Goal: Information Seeking & Learning: Learn about a topic

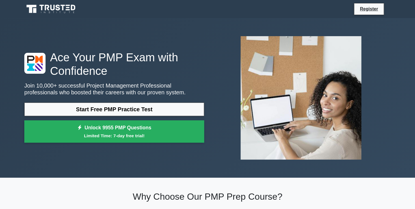
click at [96, 112] on link "Start Free PMP Practice Test" at bounding box center [114, 110] width 180 height 14
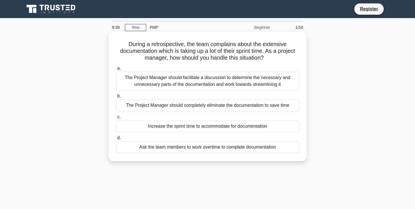
click at [198, 85] on div "The Project Manager should facilitate a discussion to determine the necessary a…" at bounding box center [207, 81] width 183 height 19
click at [116, 70] on input "a. The Project Manager should facilitate a discussion to determine the necessar…" at bounding box center [116, 69] width 0 height 4
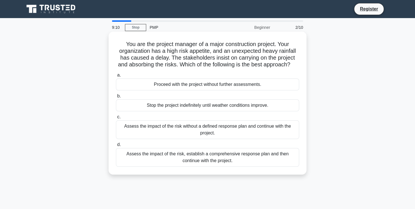
click at [253, 159] on div "Assess the impact of the risk, establish a comprehensive response plan and then…" at bounding box center [207, 157] width 183 height 19
click at [116, 147] on input "d. Assess the impact of the risk, establish a comprehensive response plan and t…" at bounding box center [116, 145] width 0 height 4
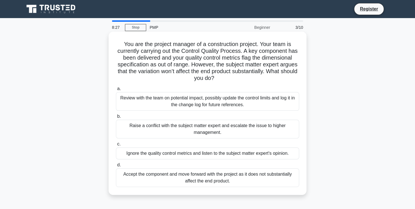
click at [168, 102] on div "Review with the team on potential impact, possibly update the control limits an…" at bounding box center [207, 101] width 183 height 19
click at [116, 91] on input "a. Review with the team on potential impact, possibly update the control limits…" at bounding box center [116, 89] width 0 height 4
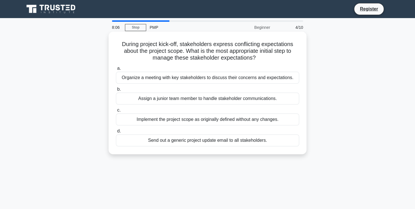
click at [194, 76] on div "Organize a meeting with key stakeholders to discuss their concerns and expectat…" at bounding box center [207, 78] width 183 height 12
click at [116, 70] on input "a. Organize a meeting with key stakeholders to discuss their concerns and expec…" at bounding box center [116, 69] width 0 height 4
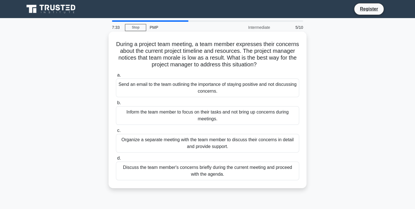
click at [145, 149] on div "Organize a separate meeting with the team member to discuss their concerns in d…" at bounding box center [207, 143] width 183 height 19
click at [116, 133] on input "c. Organize a separate meeting with the team member to discuss their concerns i…" at bounding box center [116, 131] width 0 height 4
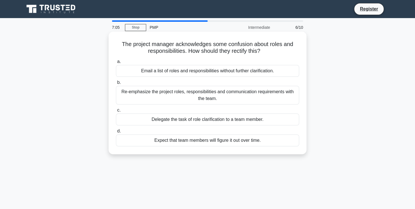
click at [173, 97] on div "Re-emphasize the project roles, responsibilities and communication requirements…" at bounding box center [207, 95] width 183 height 19
click at [116, 85] on input "b. Re-emphasize the project roles, responsibilities and communication requireme…" at bounding box center [116, 83] width 0 height 4
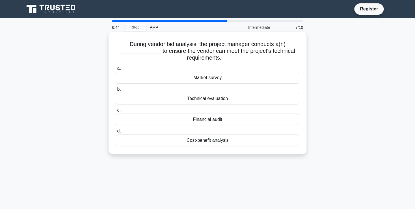
click at [181, 103] on div "Technical evaluation" at bounding box center [207, 99] width 183 height 12
click at [116, 91] on input "b. Technical evaluation" at bounding box center [116, 90] width 0 height 4
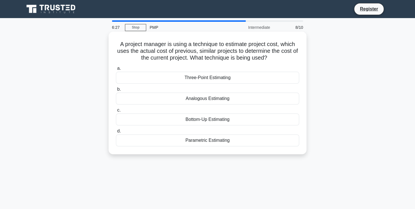
click at [181, 101] on div "Analogous Estimating" at bounding box center [207, 99] width 183 height 12
click at [116, 91] on input "b. Analogous Estimating" at bounding box center [116, 90] width 0 height 4
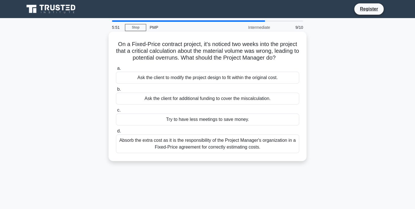
click at [149, 145] on div "Absorb the extra cost as it is the responsibility of the Project Manager's orga…" at bounding box center [207, 144] width 183 height 19
click at [116, 133] on input "d. Absorb the extra cost as it is the responsibility of the Project Manager's o…" at bounding box center [116, 131] width 0 height 4
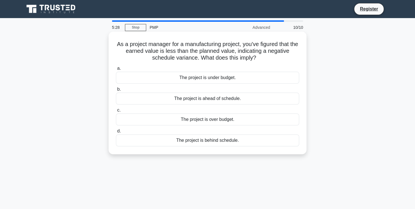
click at [165, 117] on div "The project is over budget." at bounding box center [207, 120] width 183 height 12
click at [116, 112] on input "c. The project is over budget." at bounding box center [116, 111] width 0 height 4
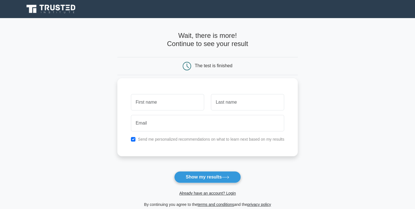
click at [153, 104] on input "text" at bounding box center [167, 102] width 73 height 16
type input "Shweta"
click at [227, 107] on input "text" at bounding box center [247, 102] width 73 height 16
type input "Patel"
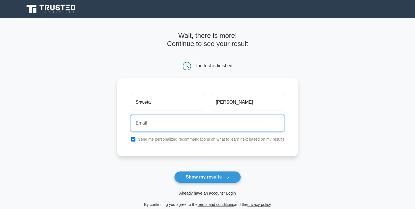
click at [187, 125] on input "email" at bounding box center [207, 123] width 153 height 16
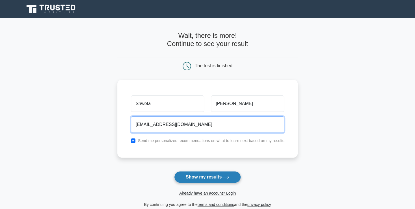
type input "shweta.p910@gmail.com"
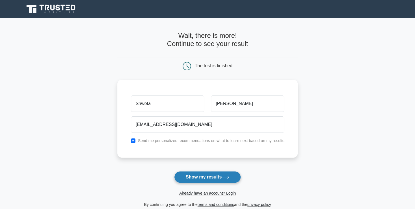
click at [198, 177] on button "Show my results" at bounding box center [207, 177] width 67 height 12
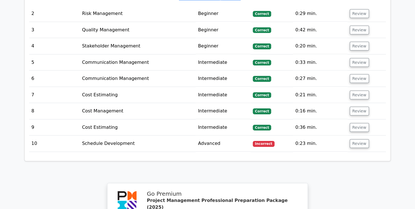
scroll to position [780, 0]
click at [97, 136] on td "Schedule Development" at bounding box center [138, 144] width 116 height 16
click at [358, 139] on button "Review" at bounding box center [359, 143] width 19 height 9
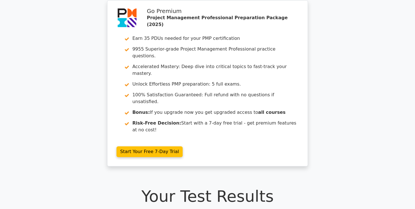
scroll to position [0, 0]
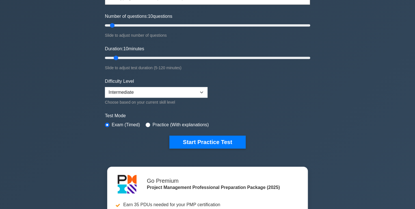
scroll to position [67, 0]
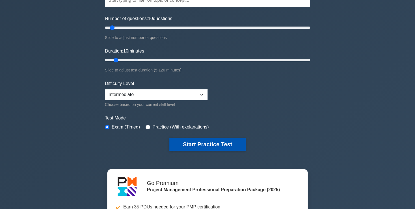
click at [190, 138] on button "Start Practice Test" at bounding box center [207, 144] width 76 height 13
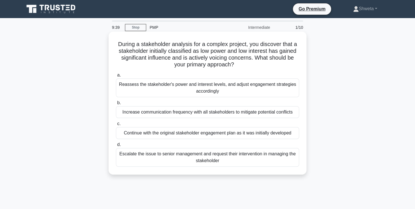
click at [184, 88] on div "Reassess the stakeholder's power and interest levels, and adjust engagement str…" at bounding box center [207, 88] width 183 height 19
click at [116, 77] on input "a. Reassess the stakeholder's power and interest levels, and adjust engagement …" at bounding box center [116, 75] width 0 height 4
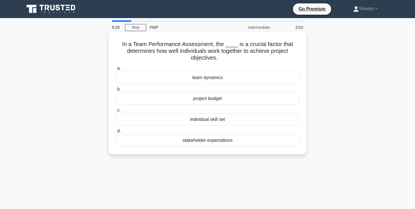
click at [189, 78] on div "team dynamics" at bounding box center [207, 78] width 183 height 12
click at [116, 70] on input "a. team dynamics" at bounding box center [116, 69] width 0 height 4
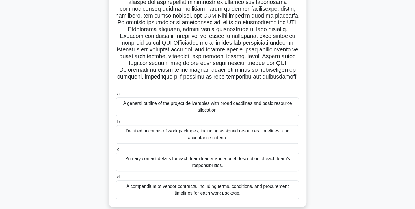
scroll to position [112, 0]
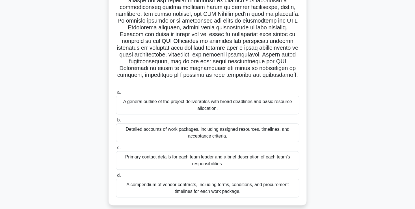
click at [145, 126] on div "Detailed accounts of work packages, including assigned resources, timelines, an…" at bounding box center [207, 133] width 183 height 19
click at [116, 122] on input "b. Detailed accounts of work packages, including assigned resources, timelines,…" at bounding box center [116, 120] width 0 height 4
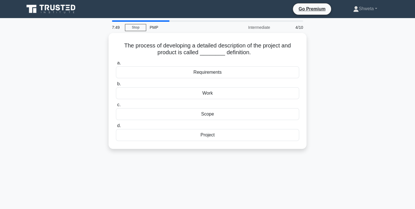
scroll to position [0, 0]
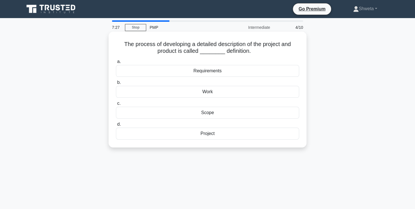
click at [174, 137] on div "Project" at bounding box center [207, 134] width 183 height 12
click at [116, 126] on input "d. Project" at bounding box center [116, 125] width 0 height 4
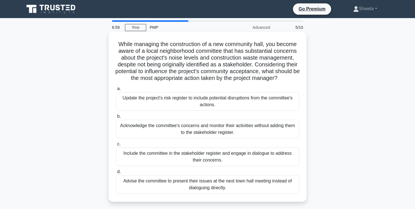
click at [174, 160] on div "Include the committee in the stakeholder register and engage in dialogue to add…" at bounding box center [207, 157] width 183 height 19
click at [116, 146] on input "c. Include the committee in the stakeholder register and engage in dialogue to …" at bounding box center [116, 144] width 0 height 4
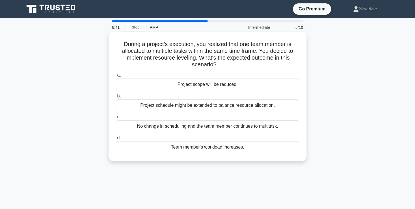
click at [130, 114] on div "a. Project scope will be reduced. b. Project schedule might be extended to bala…" at bounding box center [207, 113] width 190 height 84
click at [127, 104] on div "Project schedule might be extended to balance resource allocation." at bounding box center [207, 105] width 183 height 12
click at [116, 98] on input "b. Project schedule might be extended to balance resource allocation." at bounding box center [116, 96] width 0 height 4
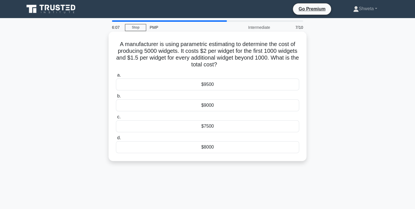
click at [153, 150] on div "$8000" at bounding box center [207, 147] width 183 height 12
click at [116, 140] on input "d. $8000" at bounding box center [116, 138] width 0 height 4
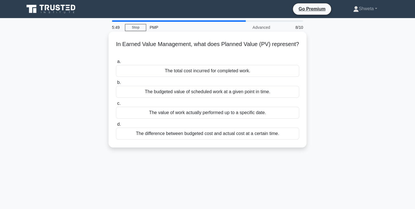
click at [153, 94] on div "The budgeted value of scheduled work at a given point in time." at bounding box center [207, 92] width 183 height 12
click at [116, 85] on input "b. The budgeted value of scheduled work at a given point in time." at bounding box center [116, 83] width 0 height 4
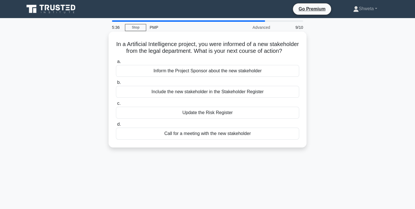
click at [155, 94] on div "Include the new stakeholder in the Stakeholder Register" at bounding box center [207, 92] width 183 height 12
click at [116, 85] on input "b. Include the new stakeholder in the Stakeholder Register" at bounding box center [116, 83] width 0 height 4
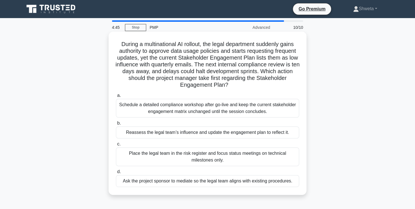
click at [194, 136] on div "Reassess the legal team’s influence and update the engagement plan to reflect i…" at bounding box center [207, 133] width 183 height 12
click at [116, 125] on input "b. Reassess the legal team’s influence and update the engagement plan to reflec…" at bounding box center [116, 124] width 0 height 4
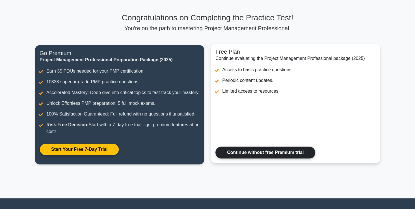
scroll to position [32, 0]
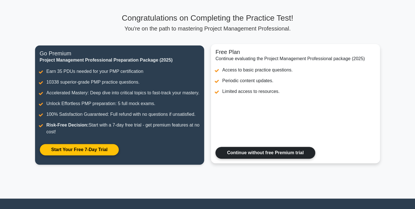
click at [245, 159] on link "Continue without free Premium trial" at bounding box center [265, 153] width 100 height 12
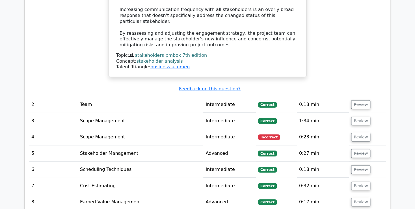
scroll to position [804, 0]
click at [167, 129] on td "Scope Management" at bounding box center [140, 137] width 125 height 16
click at [353, 133] on button "Review" at bounding box center [360, 137] width 19 height 9
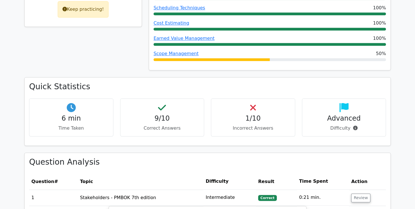
scroll to position [317, 0]
